Goal: Navigation & Orientation: Find specific page/section

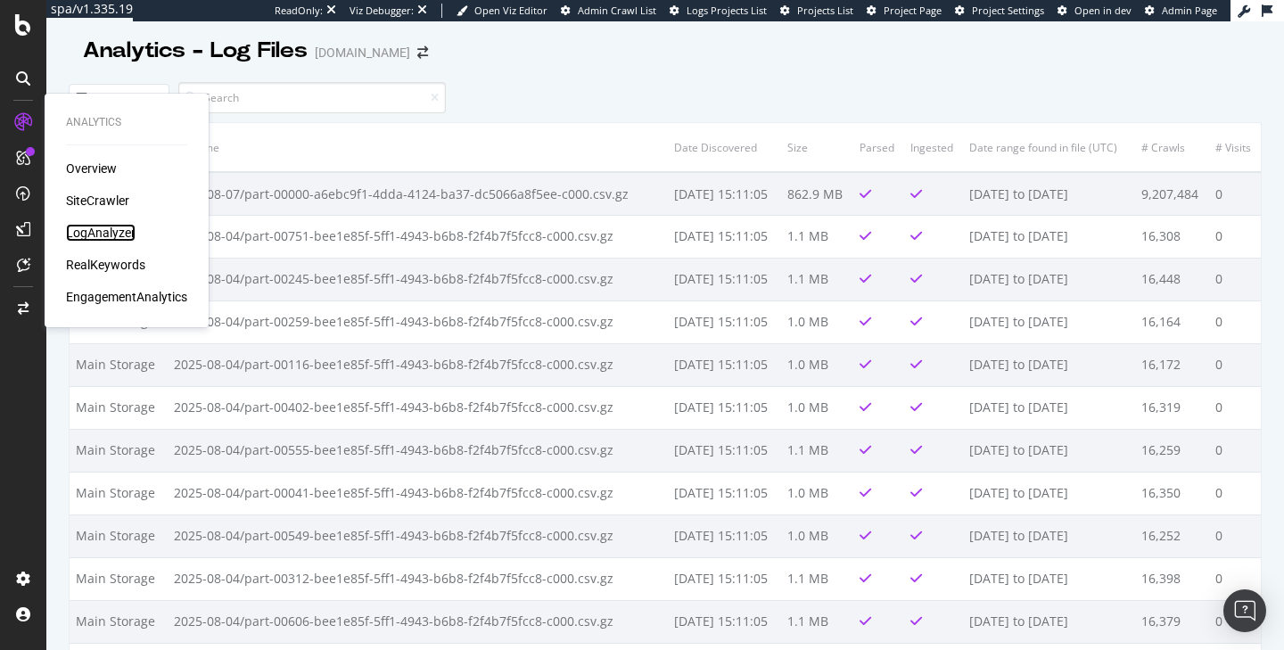
click at [101, 234] on div "LogAnalyzer" at bounding box center [101, 233] width 70 height 18
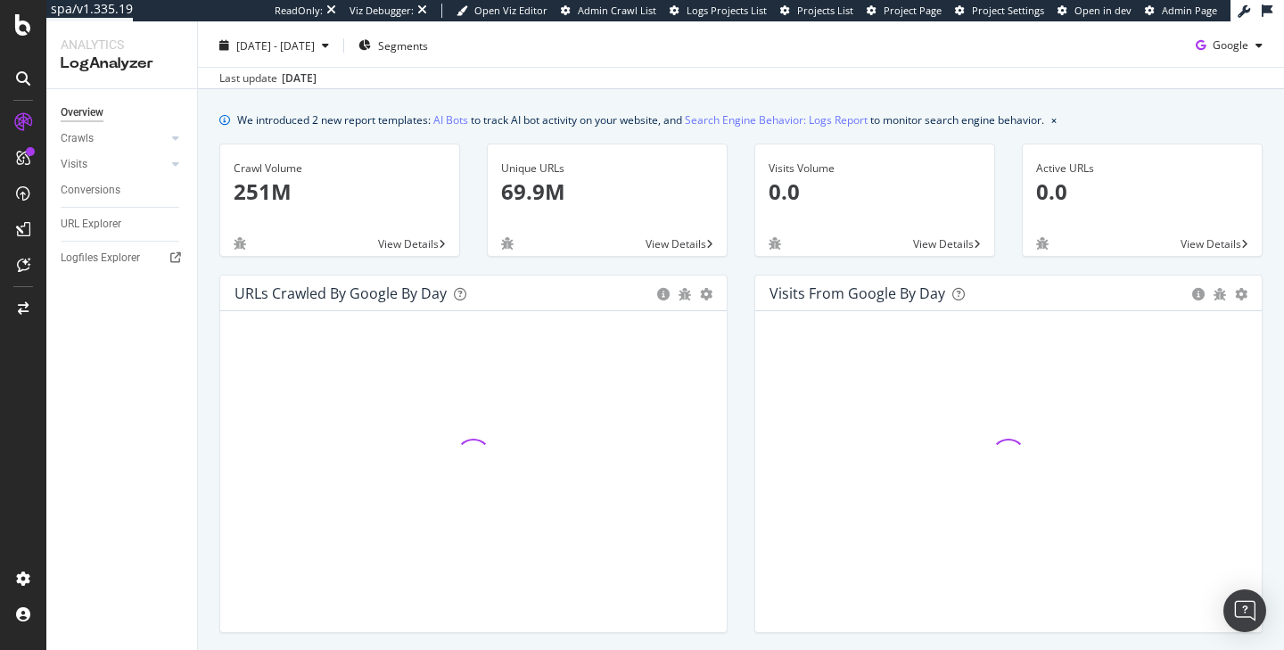
scroll to position [49, 0]
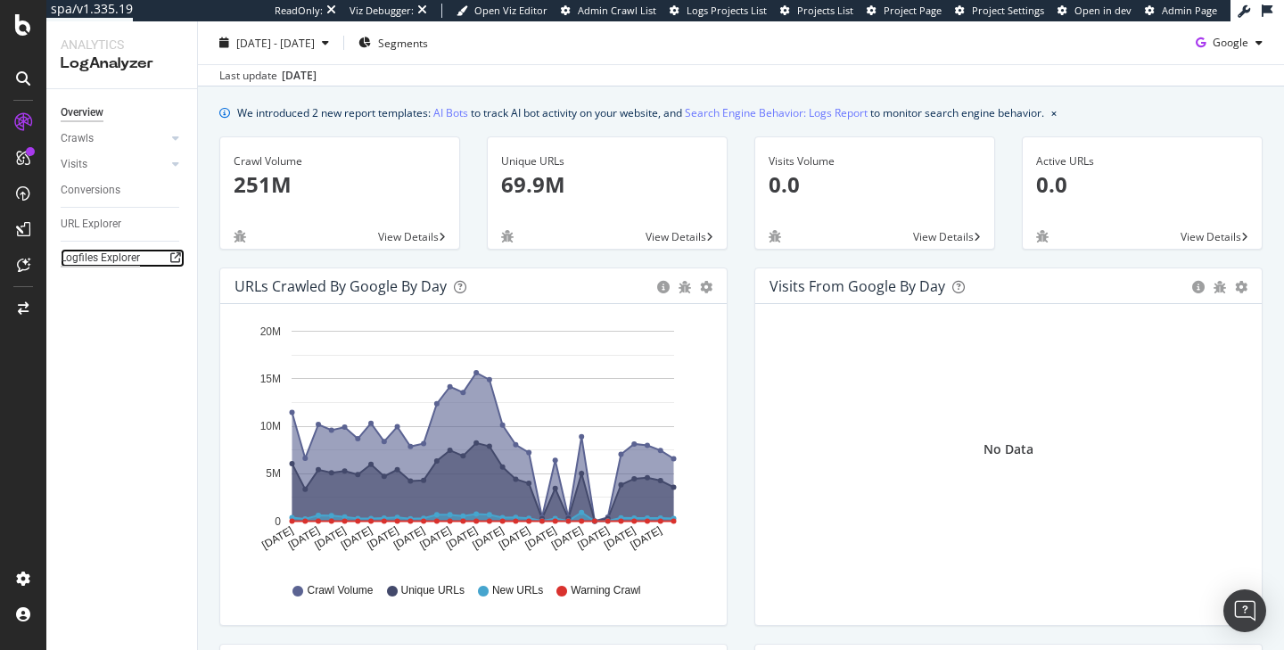
click at [116, 261] on div "Logfiles Explorer" at bounding box center [100, 258] width 79 height 19
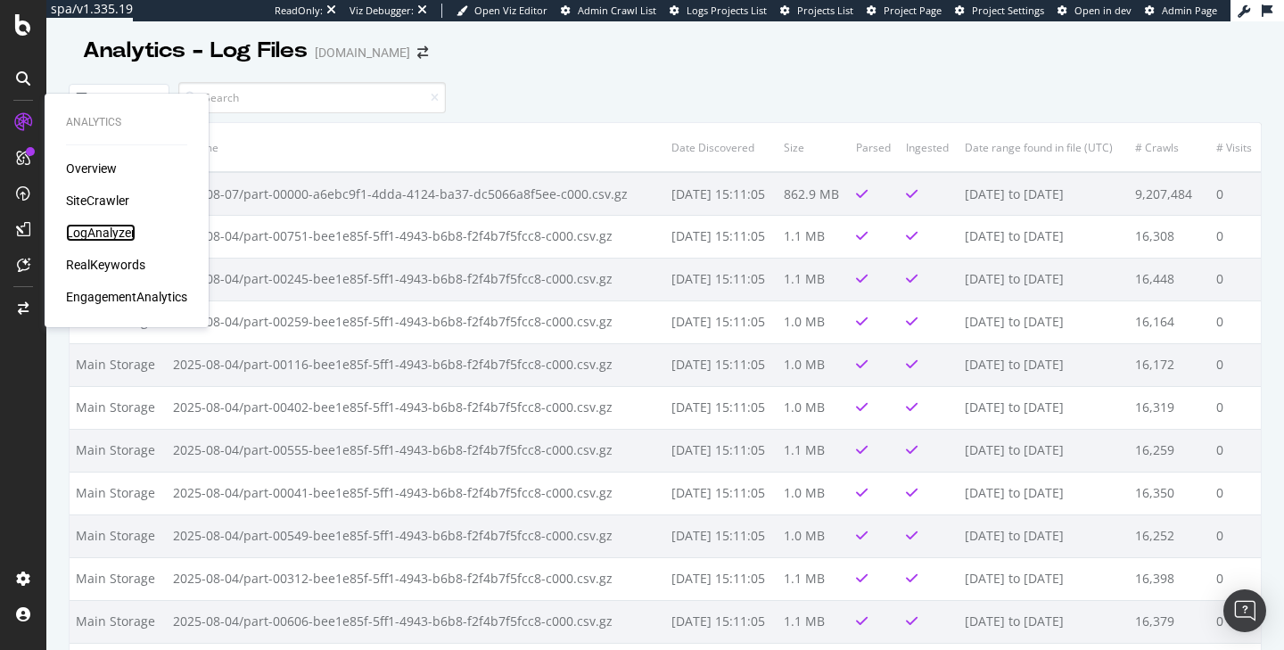
click at [91, 234] on div "LogAnalyzer" at bounding box center [101, 233] width 70 height 18
